Goal: Navigation & Orientation: Find specific page/section

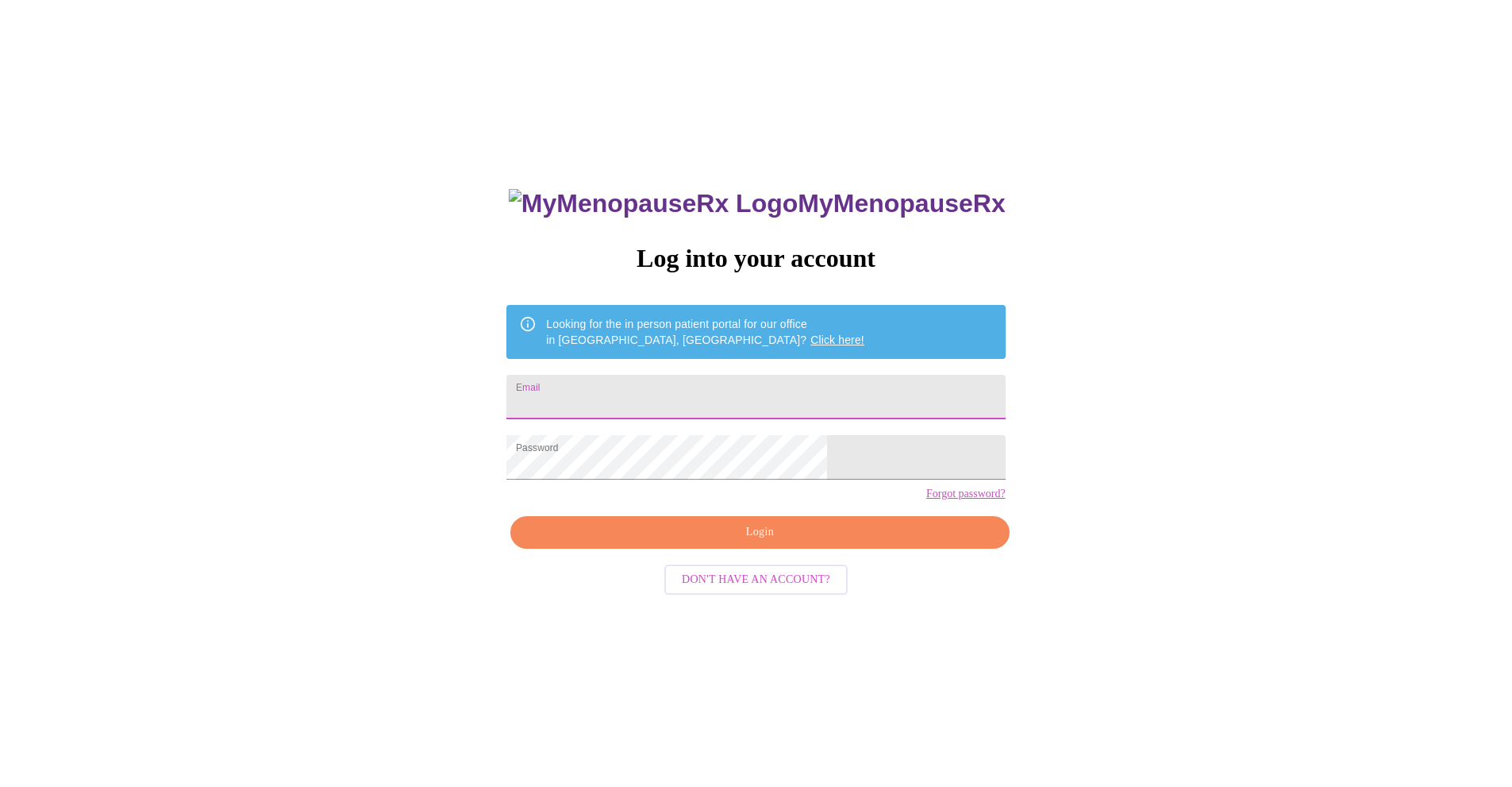
click at [699, 393] on input "Email" at bounding box center [756, 396] width 498 height 44
type input "laurensemailis@gmail.com"
click at [758, 543] on span "Login" at bounding box center [759, 532] width 462 height 20
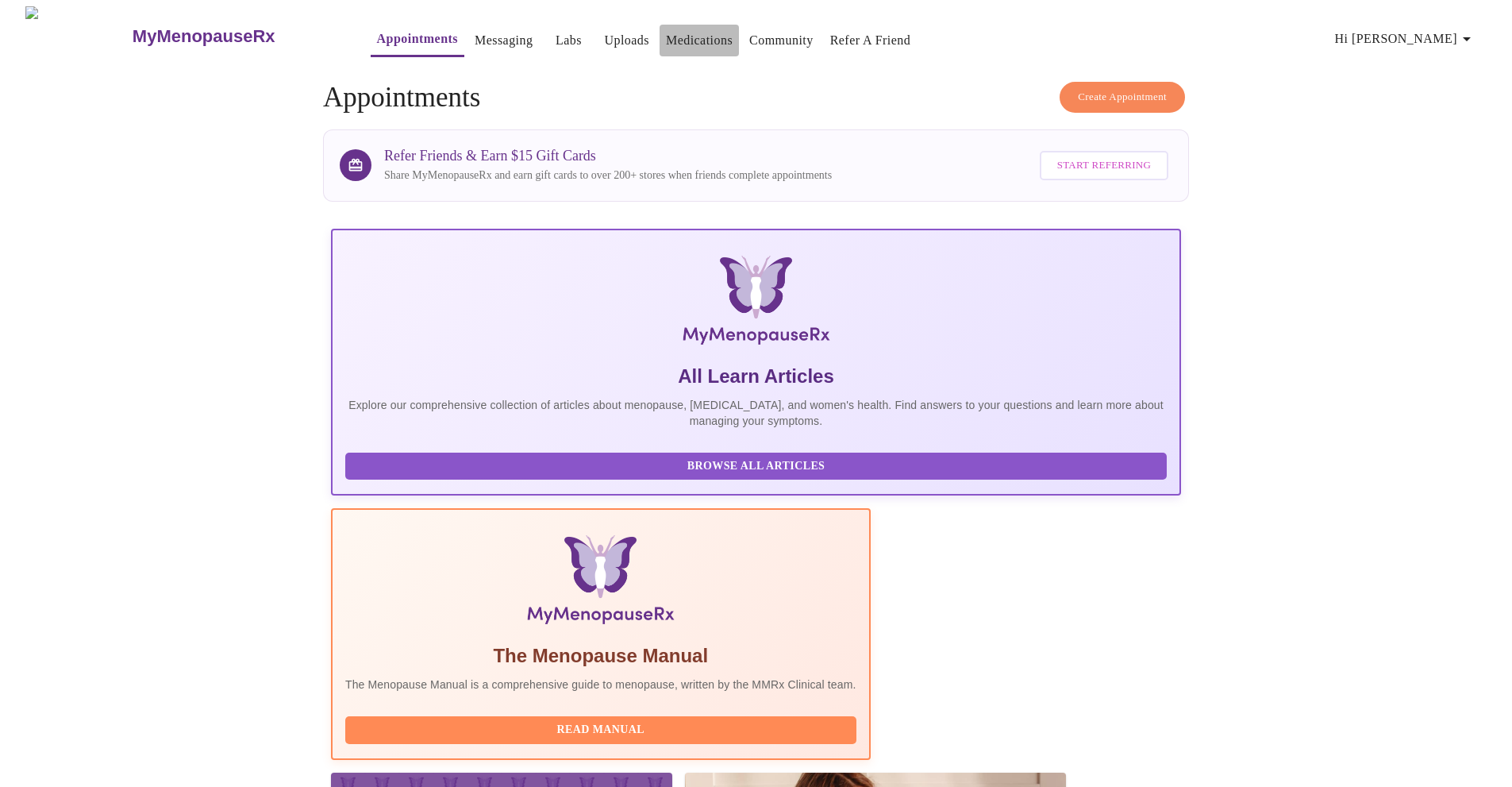
click at [666, 39] on link "Medications" at bounding box center [699, 41] width 67 height 23
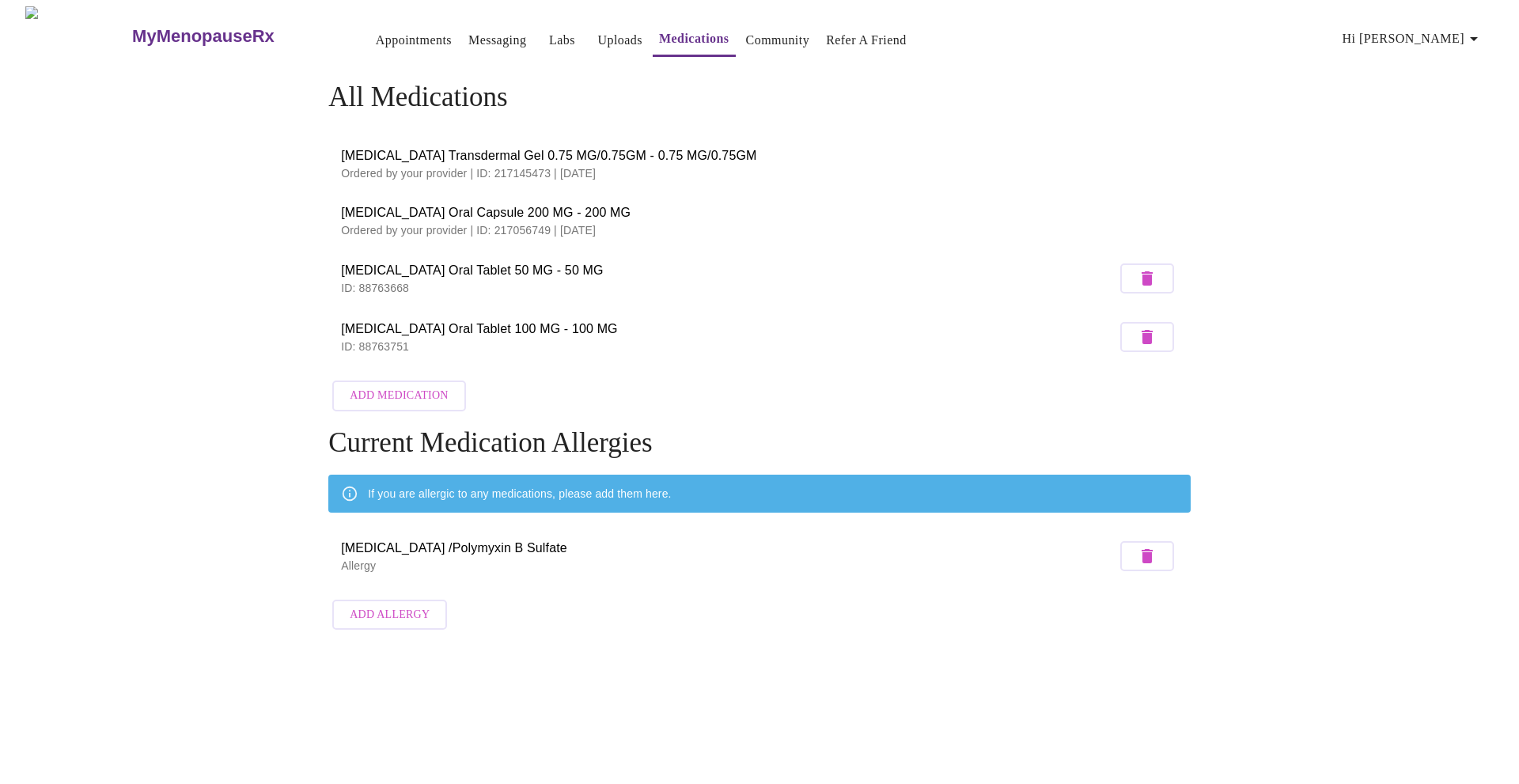
click at [1453, 39] on span "Hi [PERSON_NAME]" at bounding box center [1414, 39] width 141 height 23
click at [336, 37] on div at bounding box center [759, 392] width 1519 height 784
click at [432, 38] on body "MyMenopauseRx Appointments Messaging Labs Uploads Medications Community Refer a…" at bounding box center [760, 321] width 1507 height 631
click at [468, 38] on link "Messaging" at bounding box center [497, 40] width 57 height 23
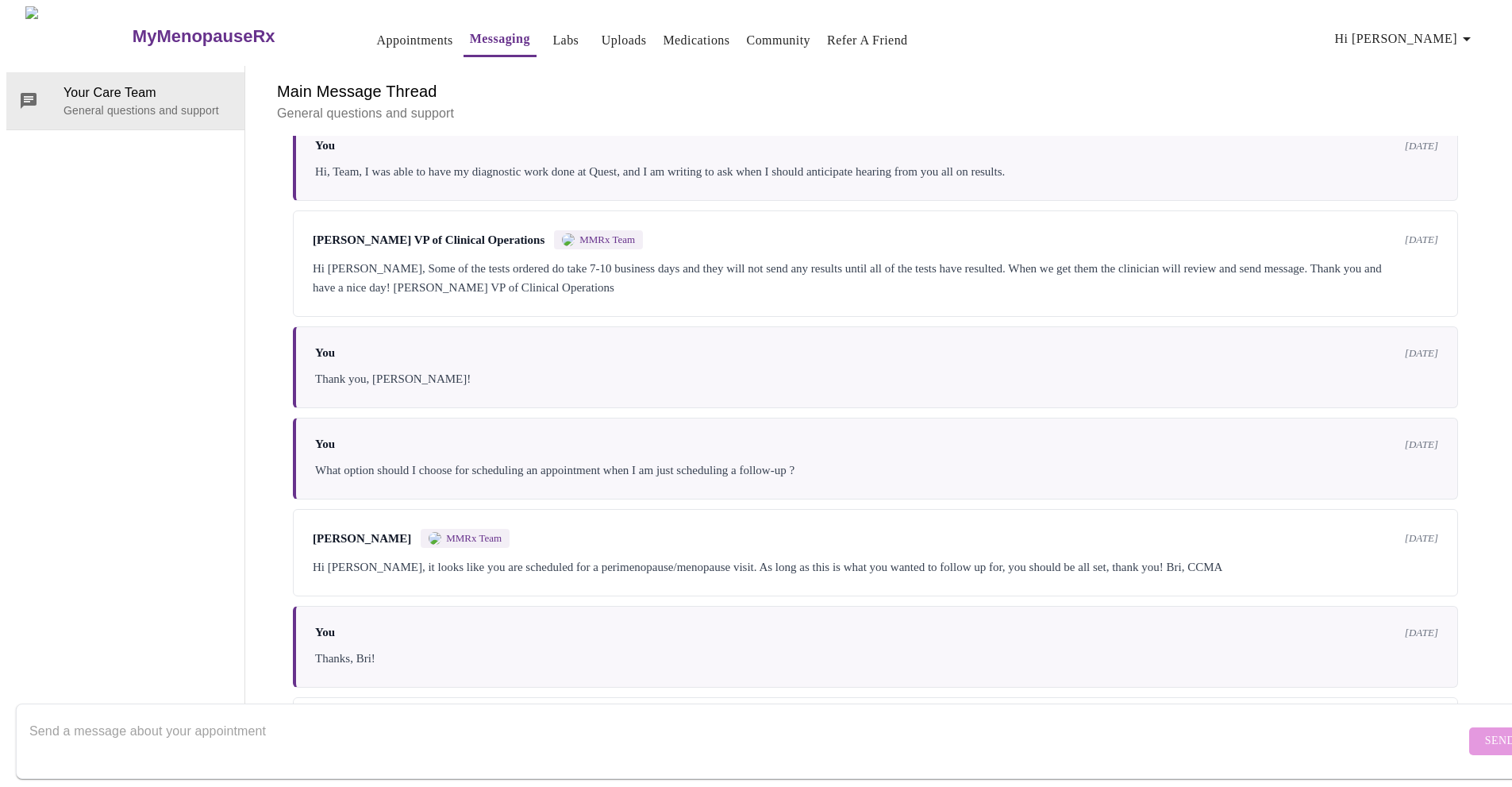
scroll to position [718, 0]
